Goal: Task Accomplishment & Management: Use online tool/utility

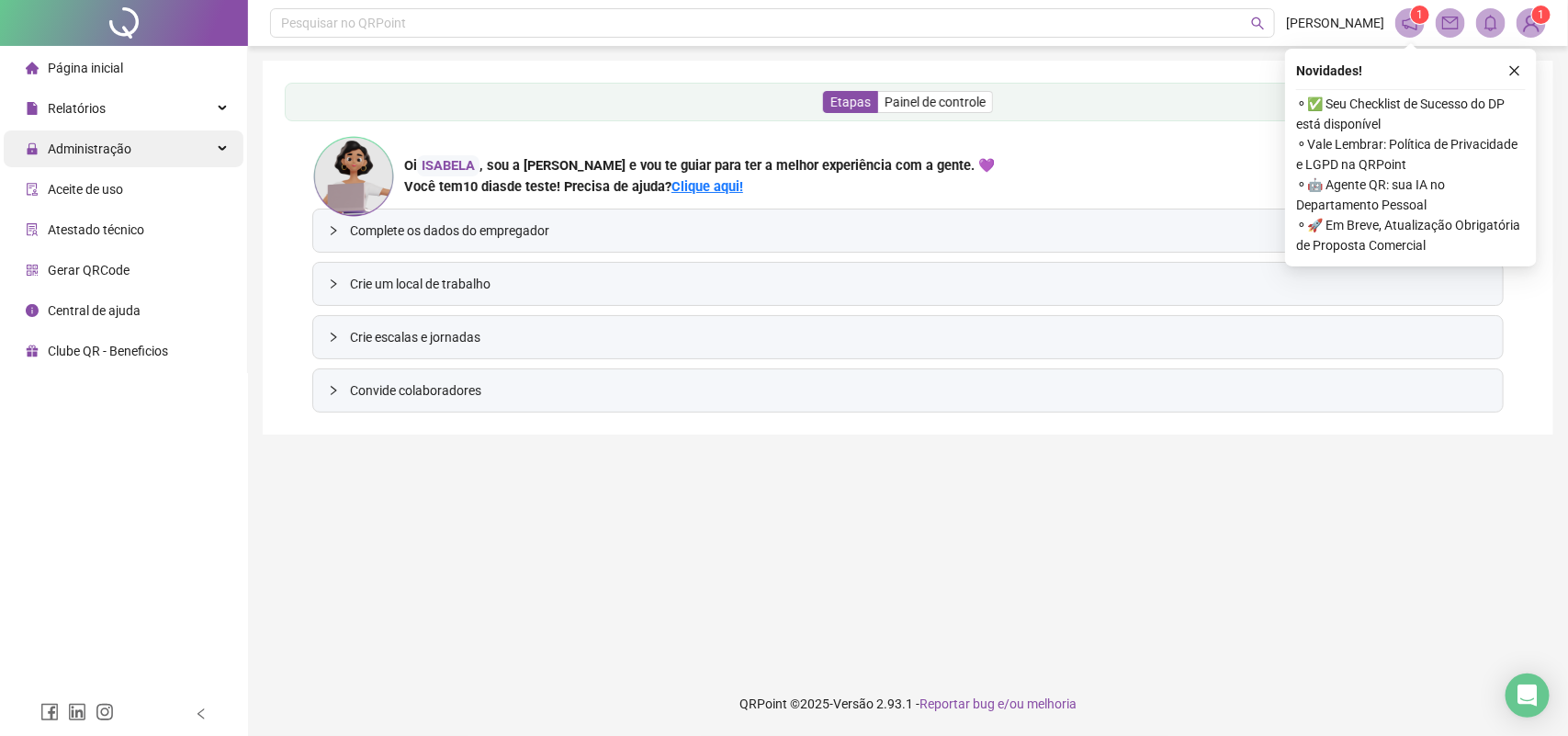
click at [98, 148] on span "Administração" at bounding box center [89, 148] width 84 height 15
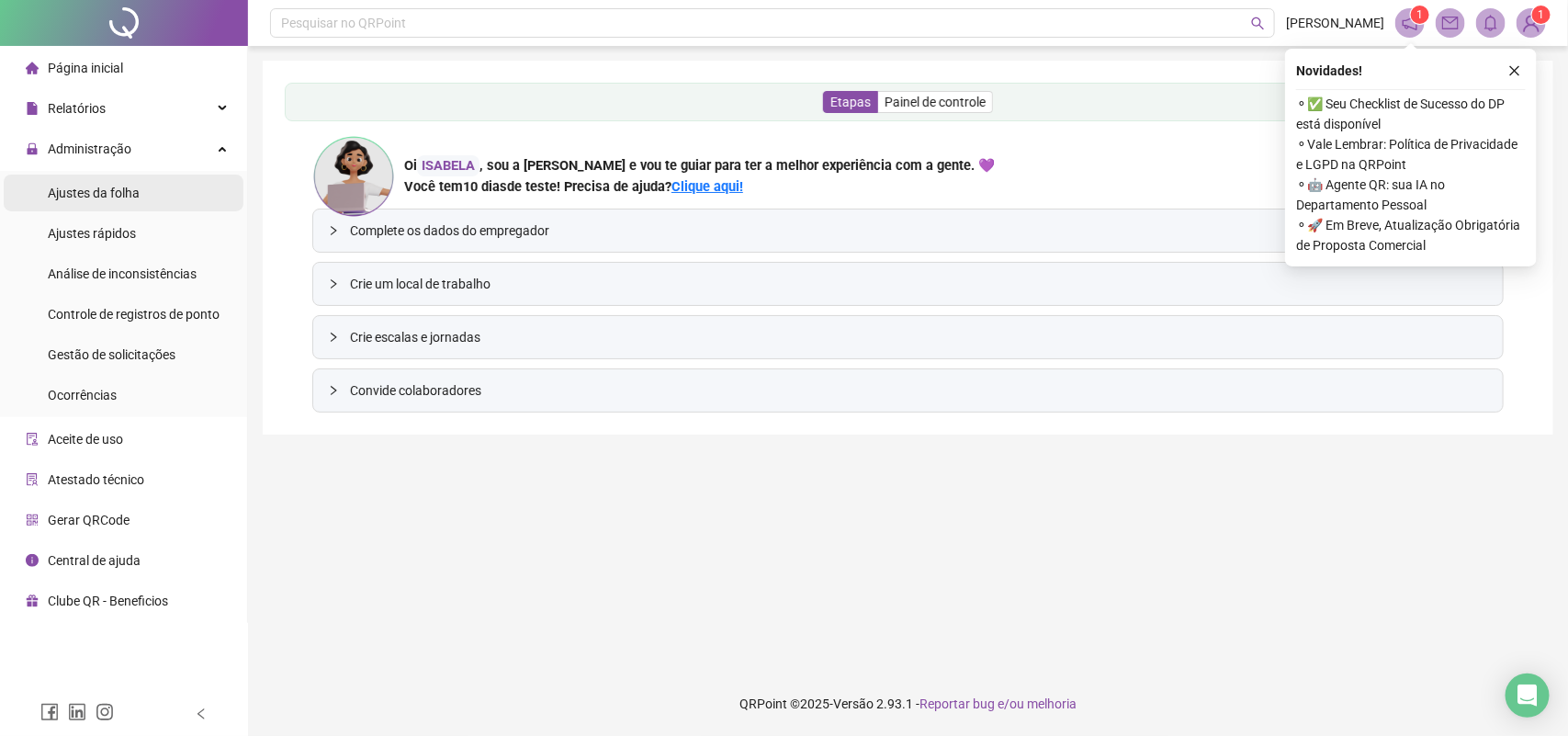
click at [107, 198] on span "Ajustes da folha" at bounding box center [93, 193] width 92 height 15
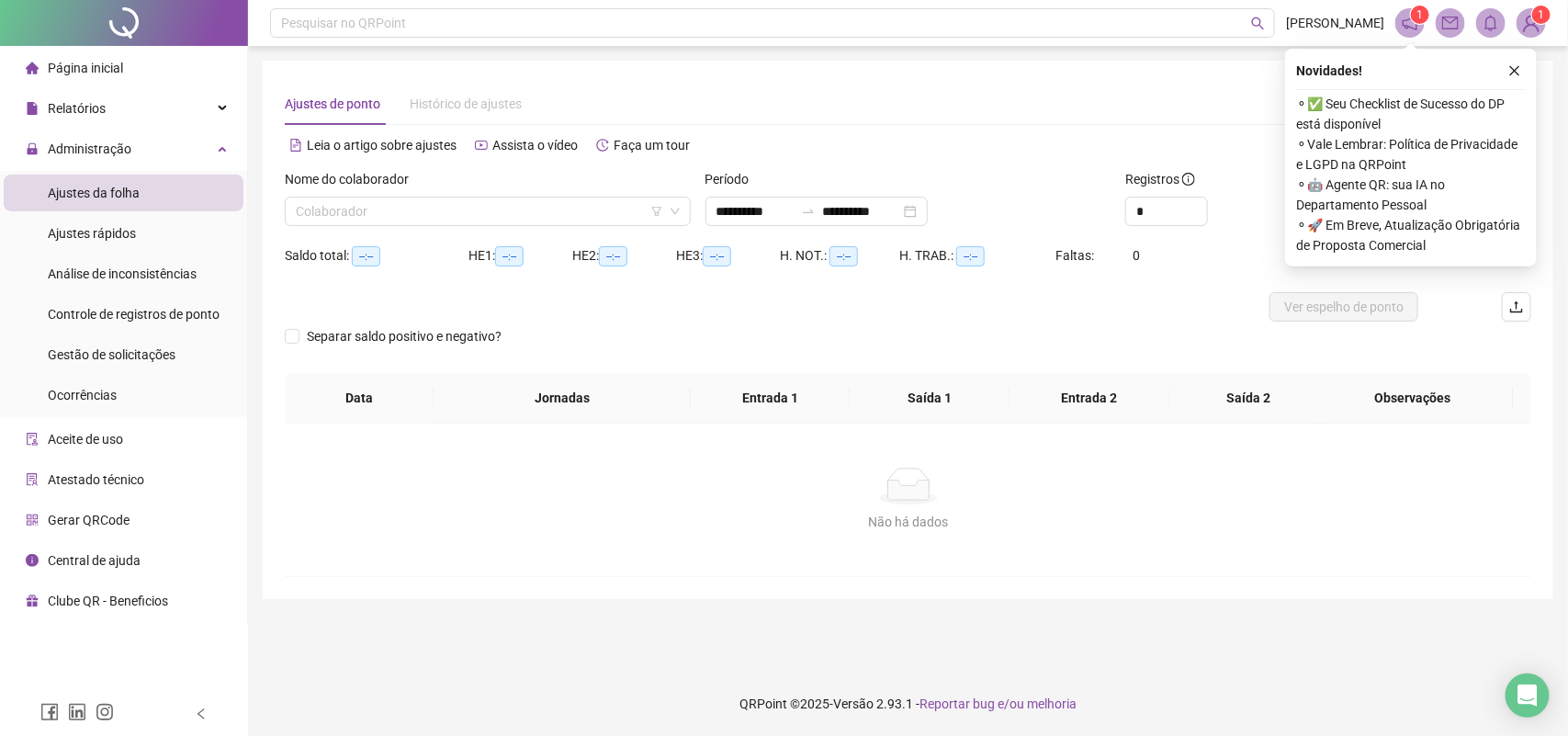
type input "**********"
click at [1520, 71] on icon "close" at bounding box center [1515, 71] width 13 height 13
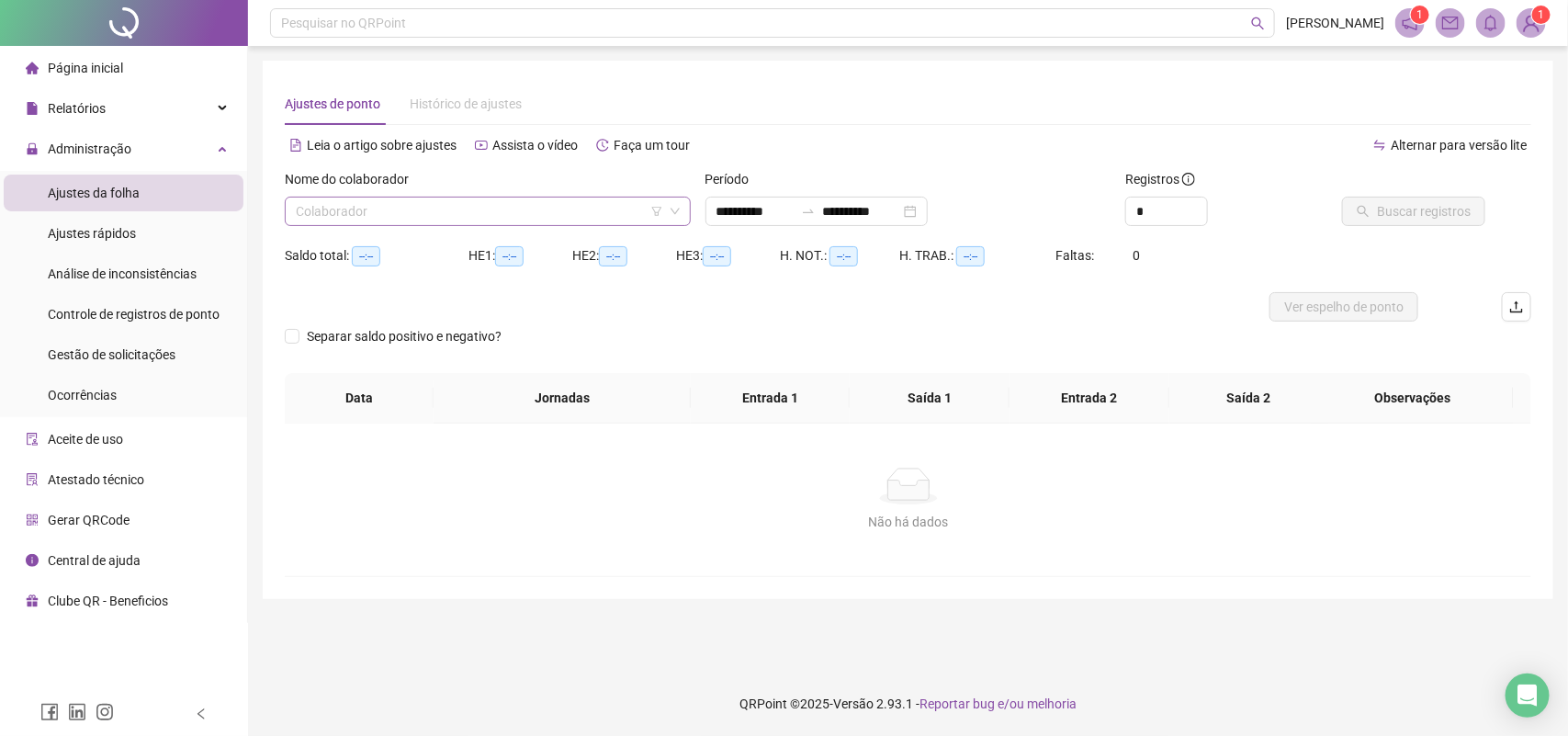
click at [534, 217] on input "search" at bounding box center [480, 212] width 368 height 28
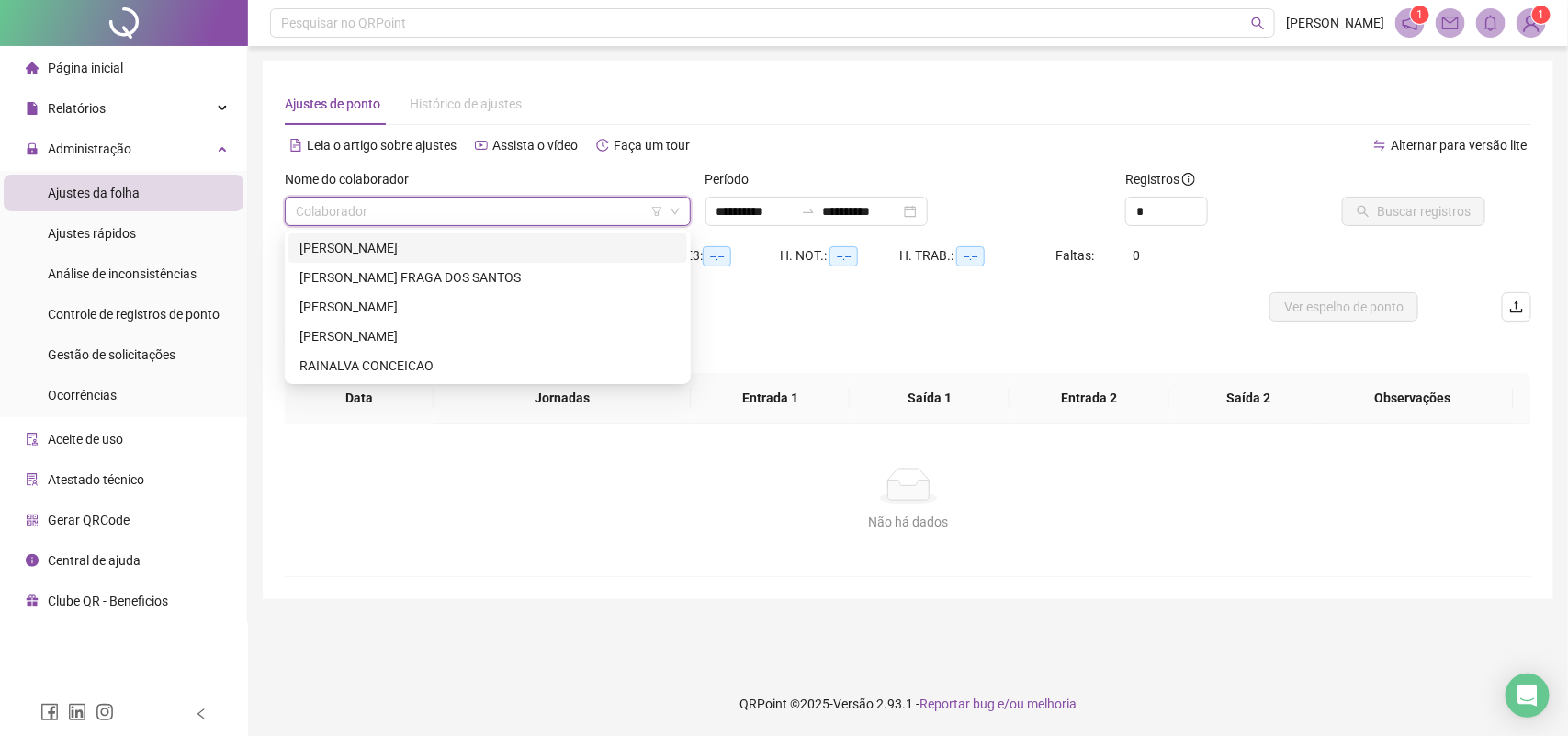
click at [525, 248] on div "ADRIANA DA SILVA LOPES NEVES" at bounding box center [488, 248] width 377 height 20
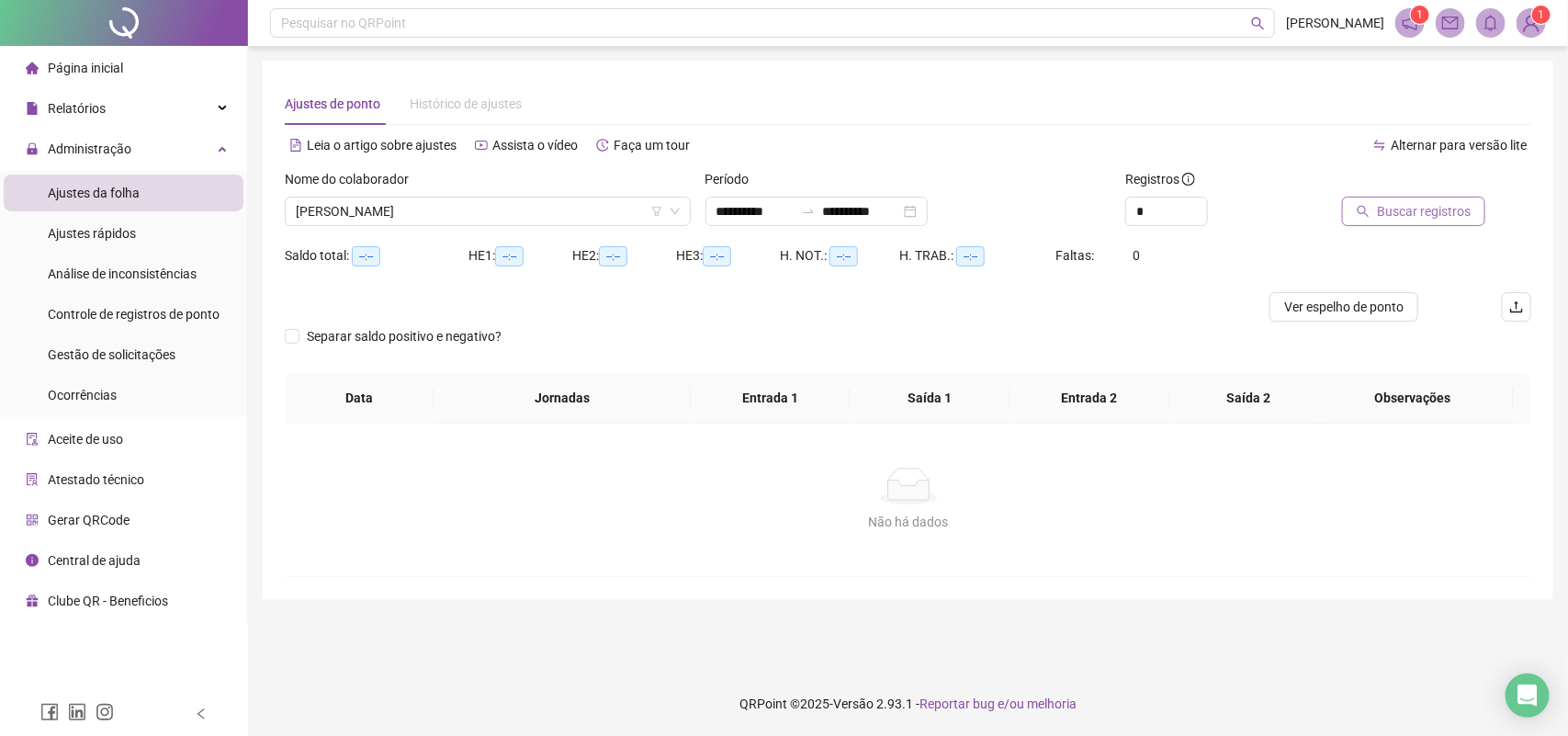
click at [1413, 203] on span "Buscar registros" at bounding box center [1423, 212] width 94 height 20
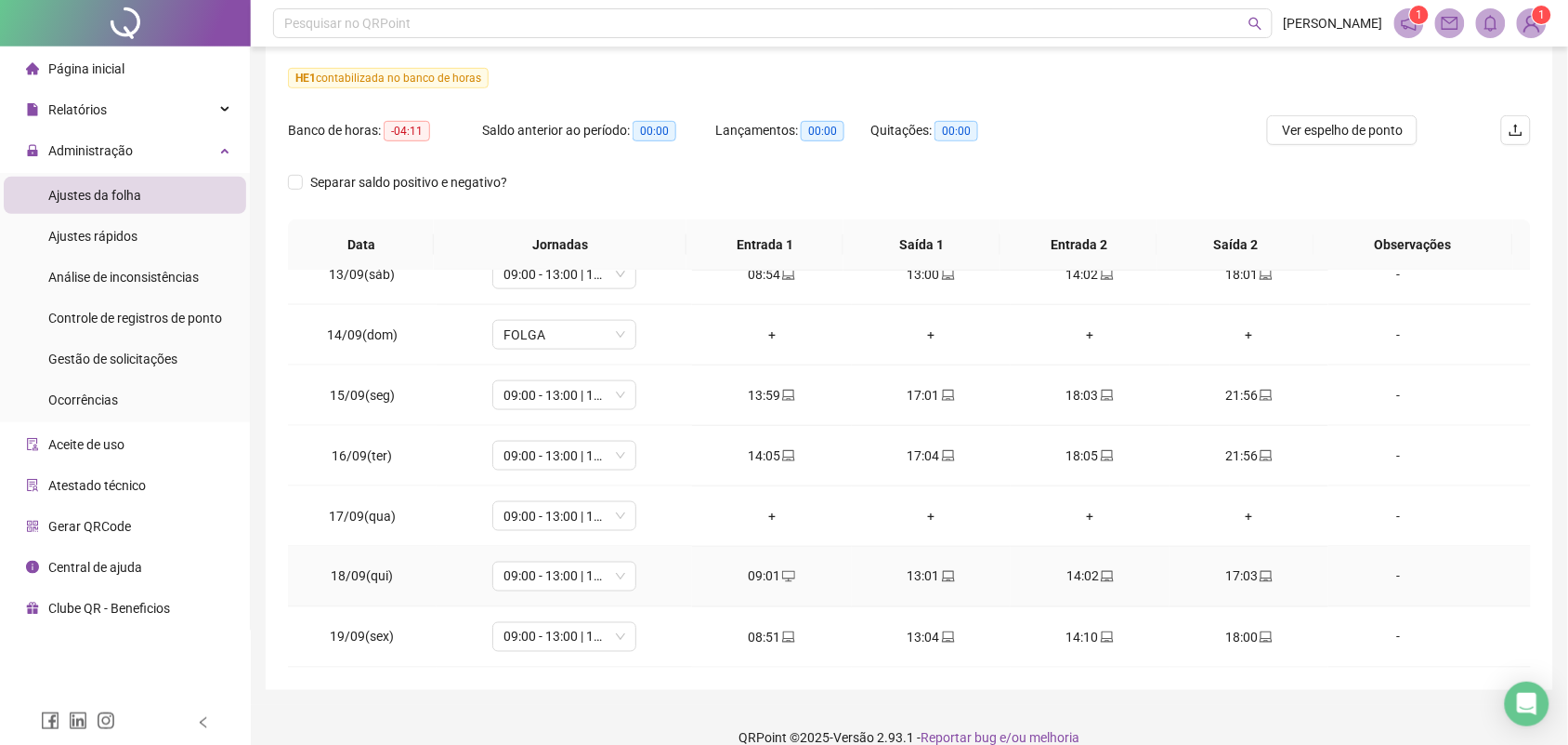
scroll to position [257, 0]
